Goal: Check status

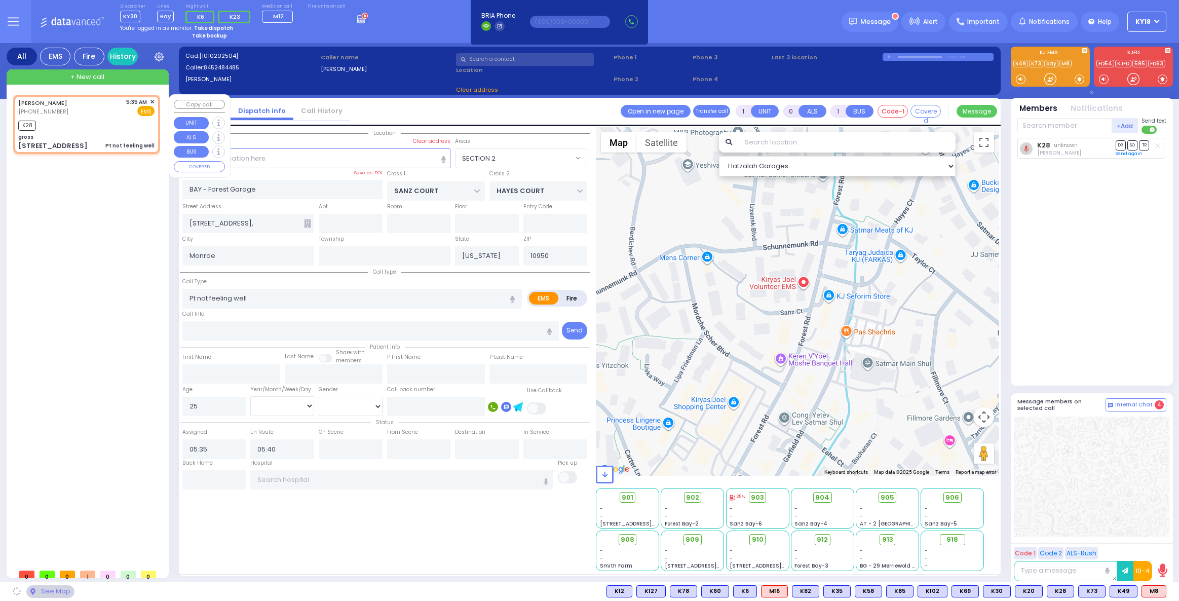
select select
type input "gross"
type input "SATMAR DR"
type input "[PERSON_NAME] COURT"
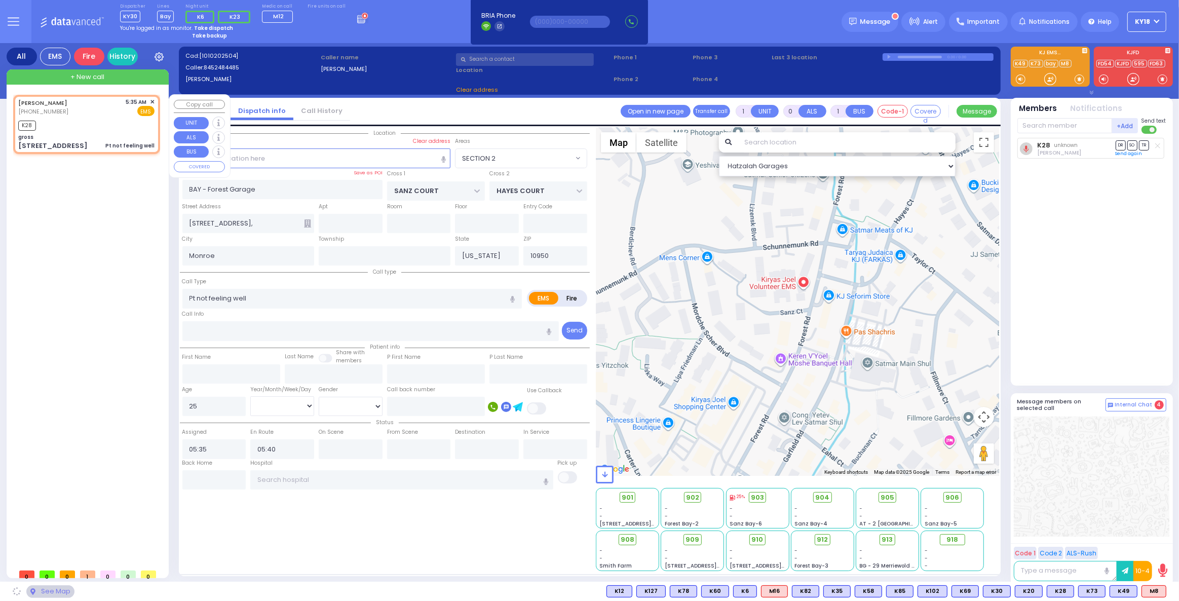
type input "[GEOGRAPHIC_DATA]"
type input "303"
select select "SECTION 3"
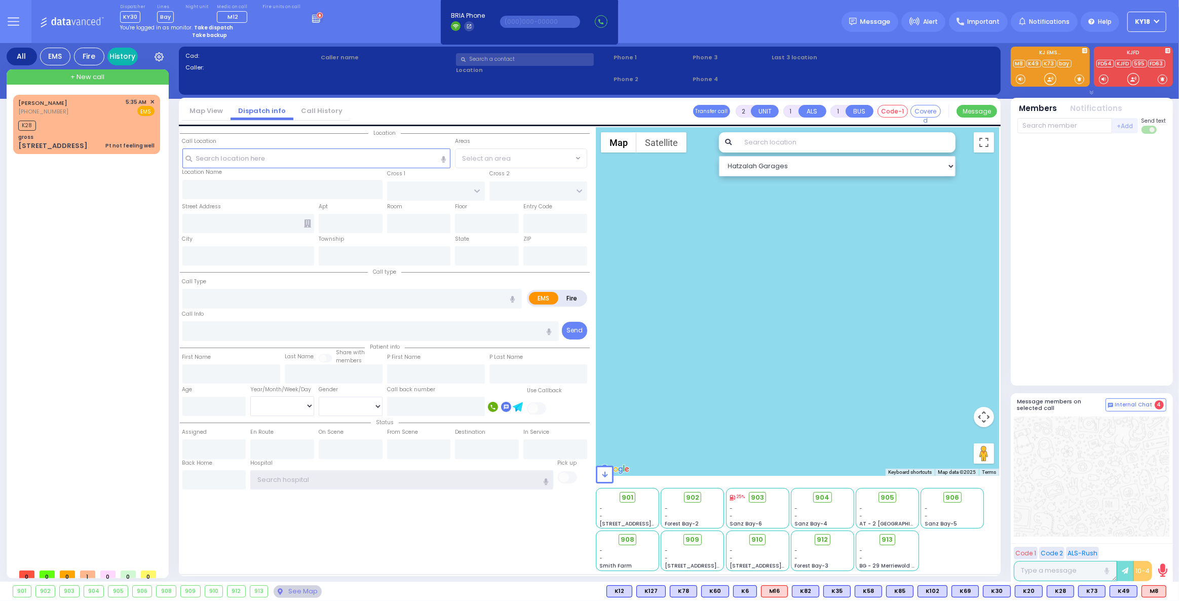
type input "ky18"
click at [128, 59] on link "History" at bounding box center [122, 57] width 30 height 18
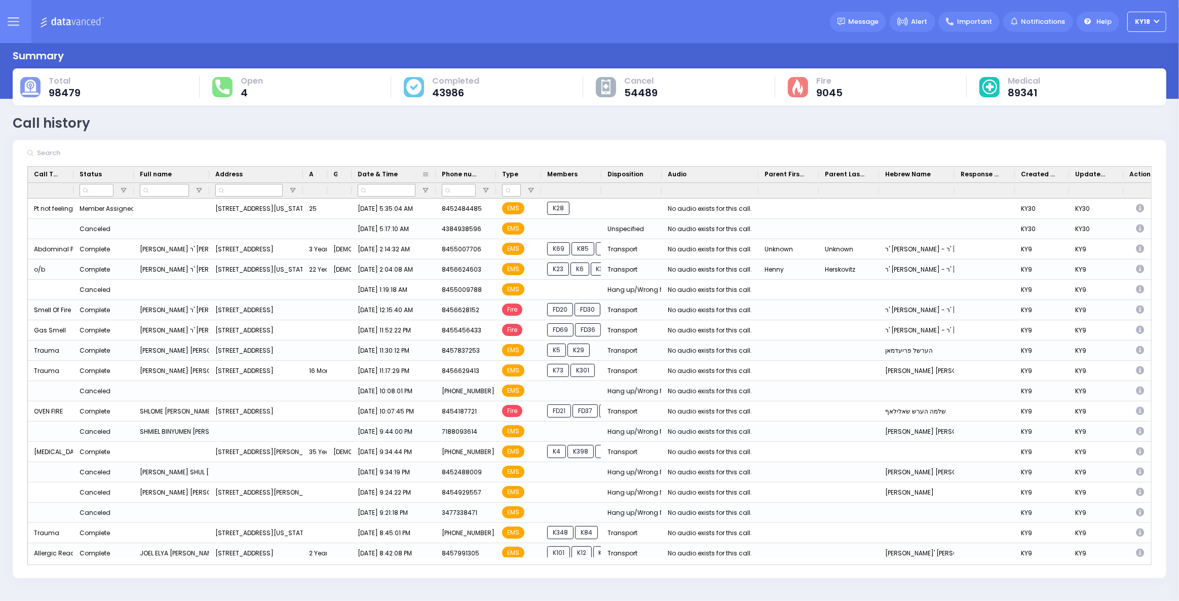
drag, startPoint x: 395, startPoint y: 176, endPoint x: 434, endPoint y: 177, distance: 39.0
click at [434, 177] on div at bounding box center [436, 175] width 4 height 16
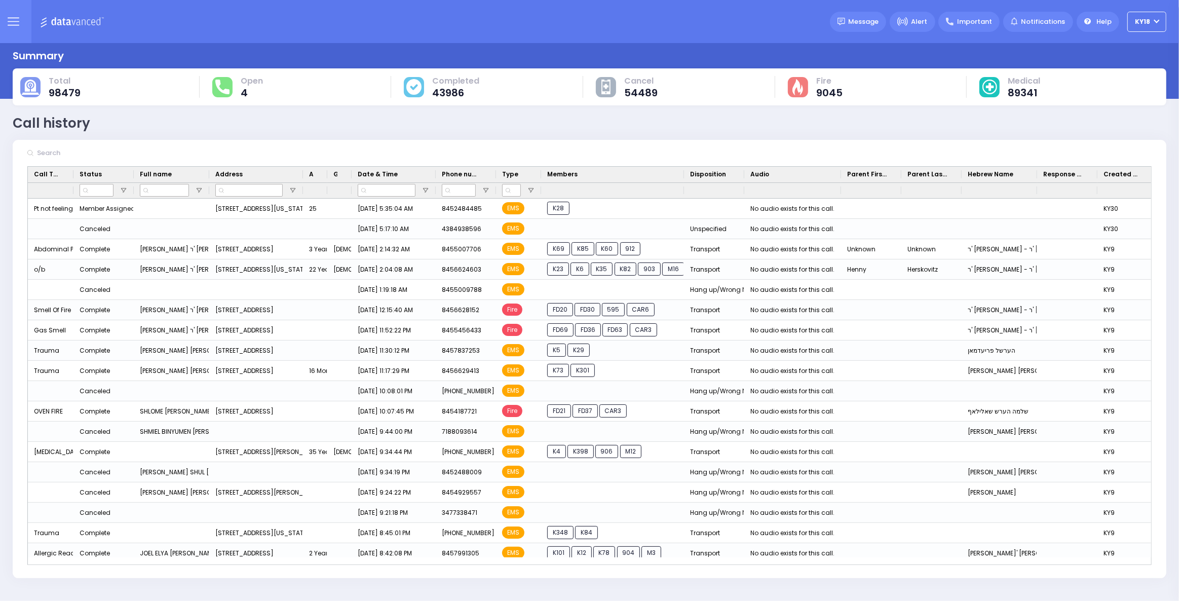
drag, startPoint x: 601, startPoint y: 174, endPoint x: 684, endPoint y: 143, distance: 88.4
click at [684, 142] on div "Drag here to set row groups Drag here to set column labels" at bounding box center [590, 359] width 1154 height 438
click at [76, 21] on img at bounding box center [73, 21] width 67 height 13
